Goal: Task Accomplishment & Management: Manage account settings

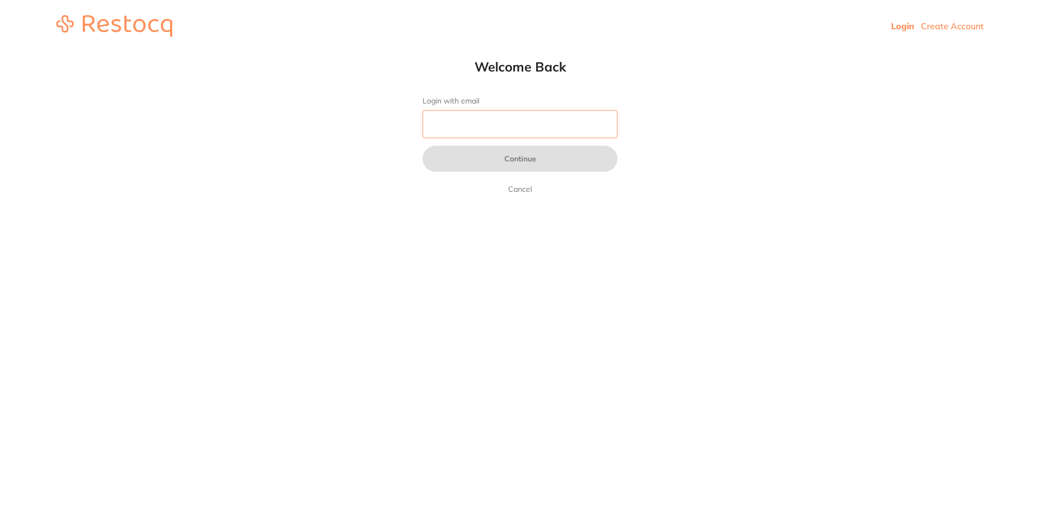
click at [460, 118] on input "Login with email" at bounding box center [520, 124] width 195 height 28
type input "B"
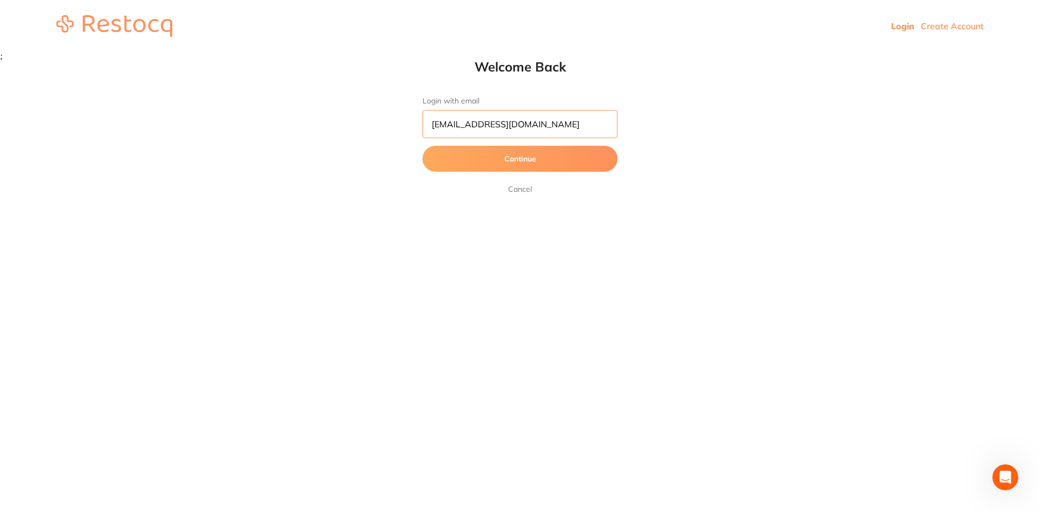
click at [516, 123] on input "[EMAIL_ADDRESS][DOMAIN_NAME]" at bounding box center [520, 124] width 195 height 28
type input "[EMAIL_ADDRESS][DOMAIN_NAME]"
click at [533, 151] on button "Continue" at bounding box center [520, 159] width 195 height 26
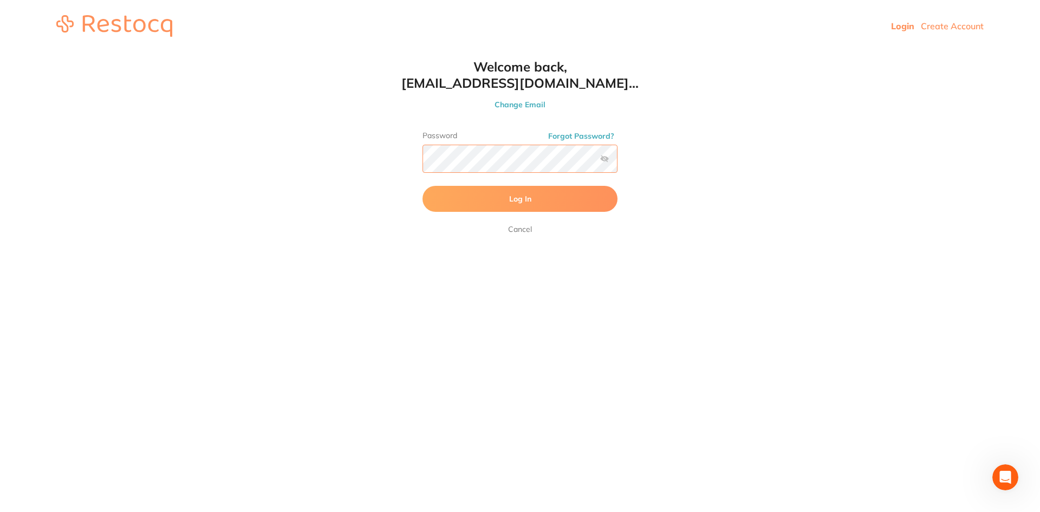
click at [423, 186] on button "Log In" at bounding box center [520, 199] width 195 height 26
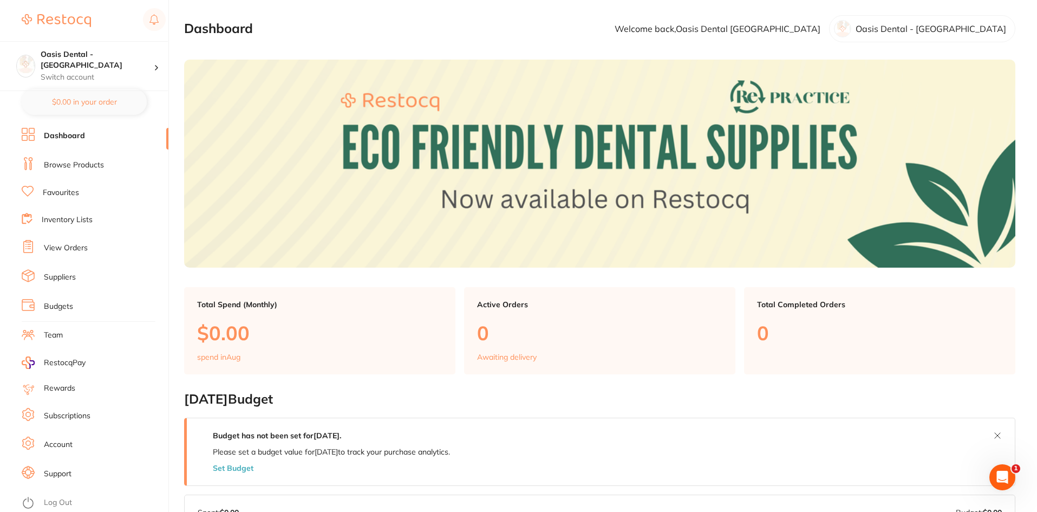
click at [87, 414] on link "Subscriptions" at bounding box center [67, 416] width 47 height 11
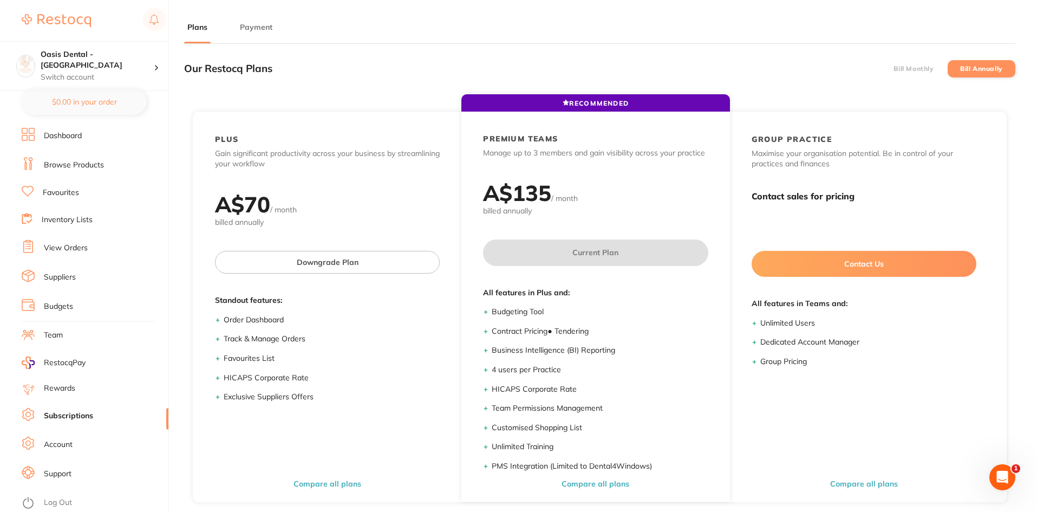
click at [255, 24] on button "Payment" at bounding box center [256, 27] width 39 height 10
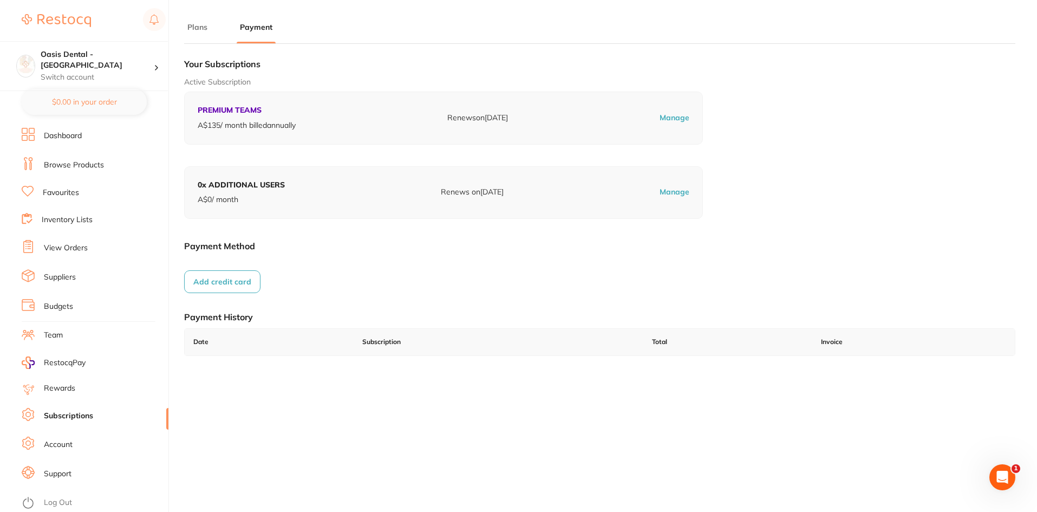
click at [60, 276] on link "Suppliers" at bounding box center [60, 277] width 32 height 11
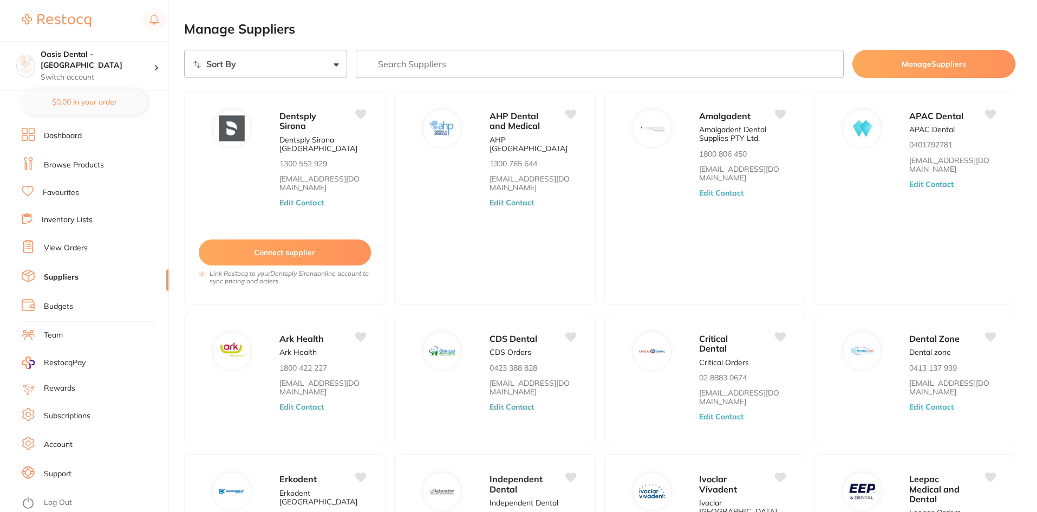
click at [426, 66] on input "search" at bounding box center [600, 64] width 489 height 28
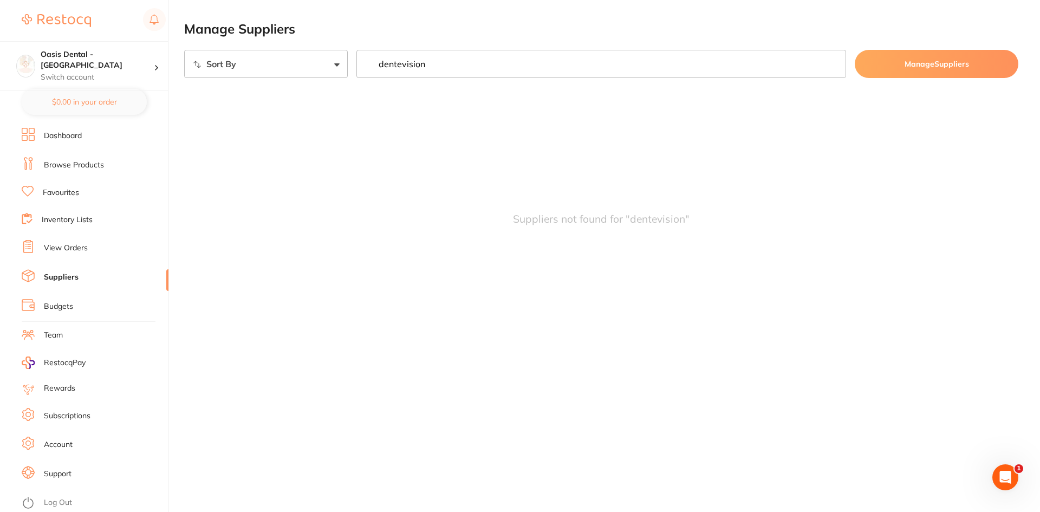
click at [398, 64] on input "dentevision" at bounding box center [601, 64] width 490 height 28
type input "dentavision"
